Goal: Transaction & Acquisition: Purchase product/service

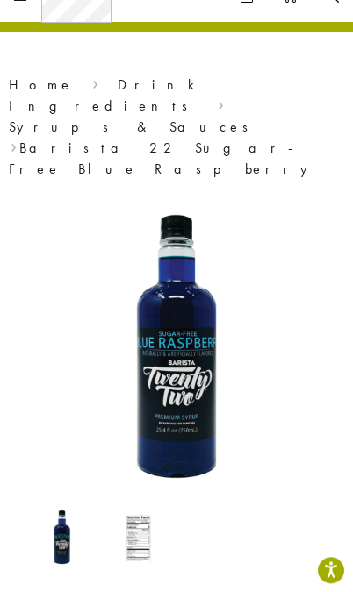
scroll to position [61, 0]
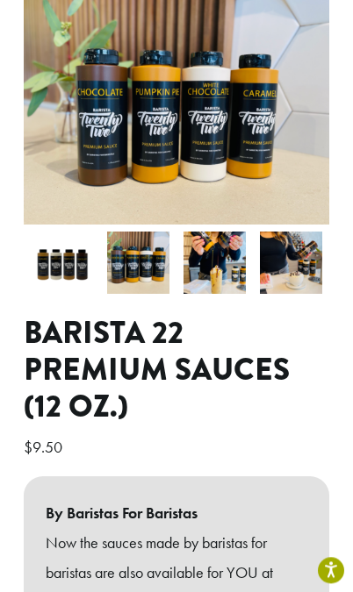
scroll to position [260, 0]
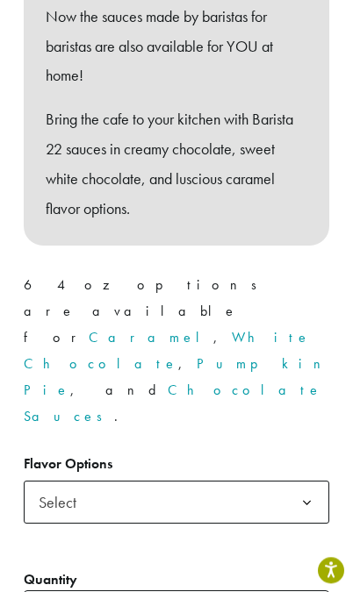
click at [284, 481] on span "Select" at bounding box center [177, 502] width 306 height 43
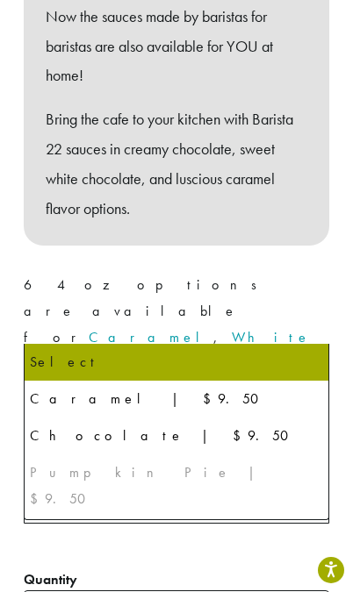
click at [280, 381] on link "Chocolate Sauces" at bounding box center [173, 403] width 298 height 45
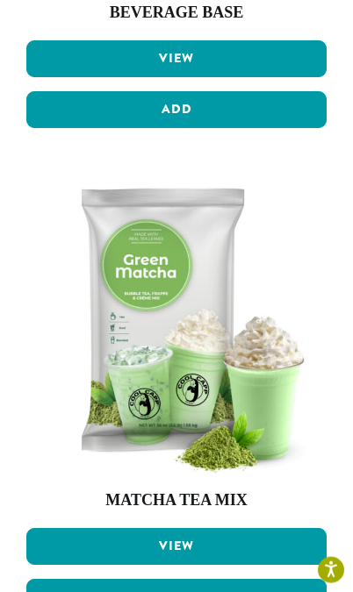
scroll to position [2049, 0]
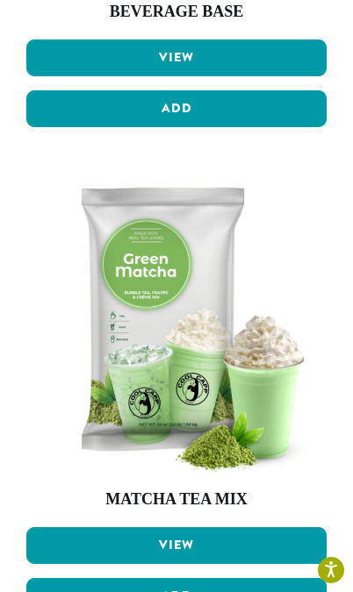
click at [226, 527] on link "View" at bounding box center [176, 545] width 300 height 37
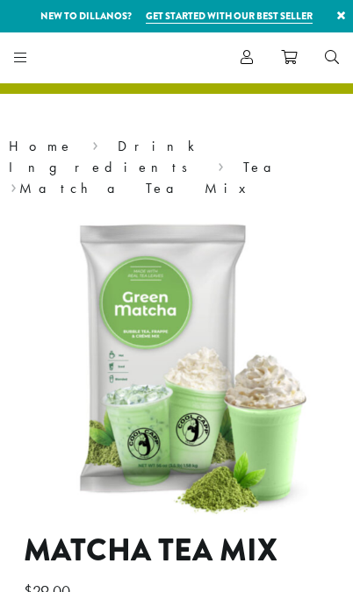
click at [187, 360] on img at bounding box center [287, 476] width 526 height 526
